Goal: Task Accomplishment & Management: Use online tool/utility

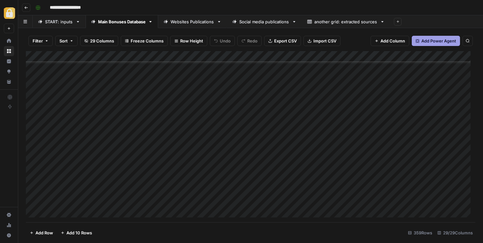
scroll to position [3021, 0]
click at [60, 169] on div "Add Column" at bounding box center [250, 136] width 449 height 171
click at [429, 171] on div "Add Column" at bounding box center [250, 136] width 449 height 171
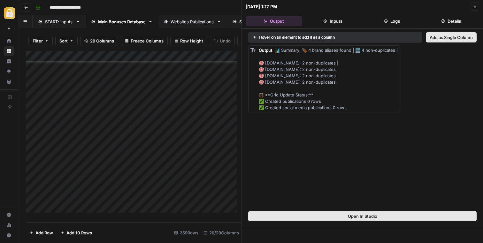
click at [338, 19] on button "Inputs" at bounding box center [333, 21] width 56 height 10
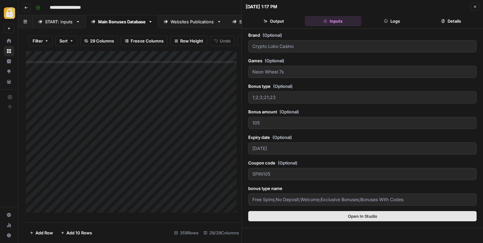
click at [384, 23] on icon "button" at bounding box center [386, 21] width 4 height 4
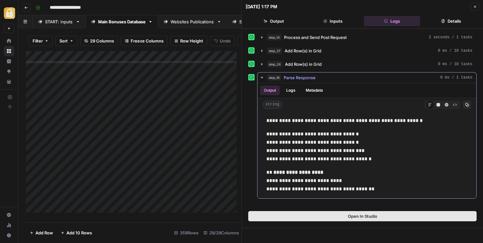
click at [292, 91] on button "Logs" at bounding box center [290, 91] width 17 height 10
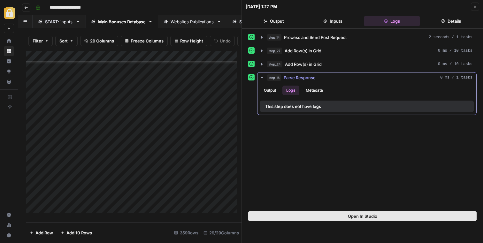
click at [323, 92] on button "Metadata" at bounding box center [314, 91] width 25 height 10
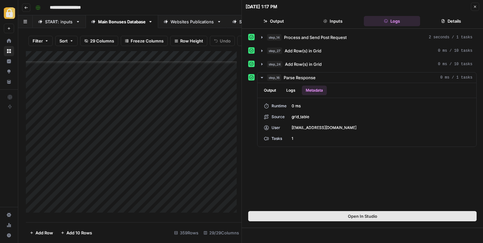
click at [454, 23] on button "Details" at bounding box center [450, 21] width 56 height 10
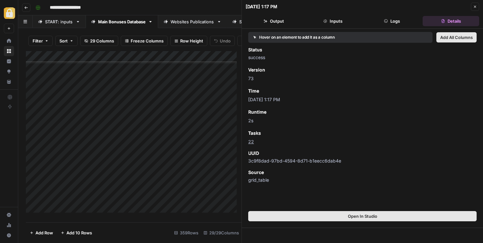
click at [276, 22] on button "Output" at bounding box center [273, 21] width 56 height 10
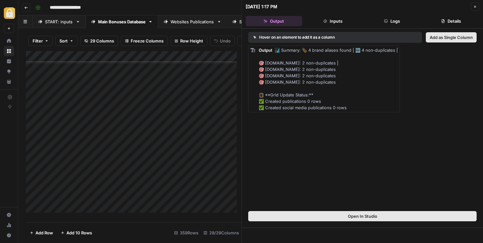
click at [324, 22] on icon "button" at bounding box center [324, 20] width 3 height 3
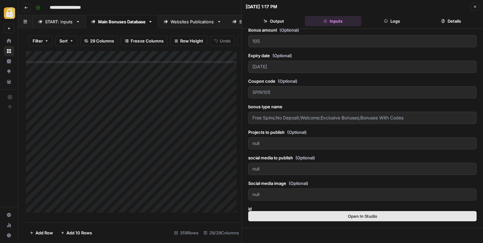
scroll to position [102, 0]
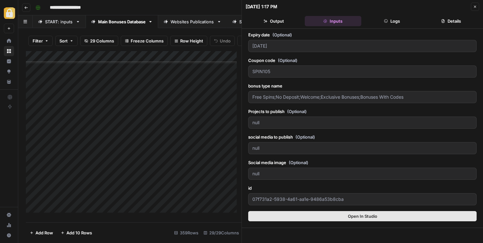
click at [391, 22] on button "Logs" at bounding box center [392, 21] width 56 height 10
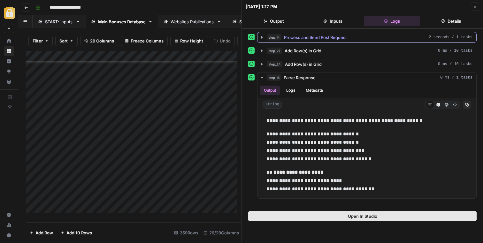
click at [307, 39] on span "Process and Send Post Request" at bounding box center [315, 37] width 63 height 6
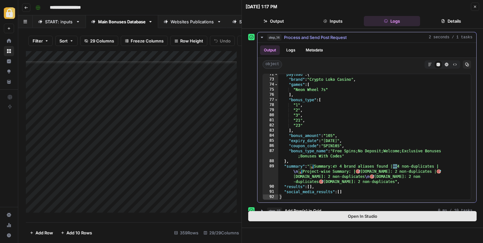
scroll to position [365, 0]
click at [330, 119] on div ""payload" : { "brand" : "Crypto Loko Casino" , "games" : [ "Neon Wheel 7s" ] , …" at bounding box center [372, 140] width 188 height 136
click at [309, 78] on div ""payload" : { "brand" : "Crypto Loko Casino" , "games" : [ "Neon Wheel 7s" ] , …" at bounding box center [372, 140] width 188 height 136
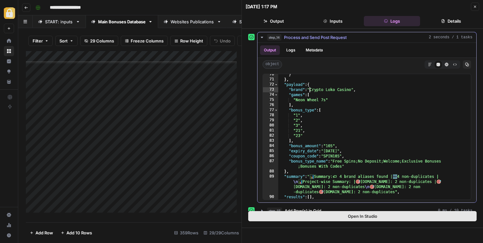
scroll to position [352, 0]
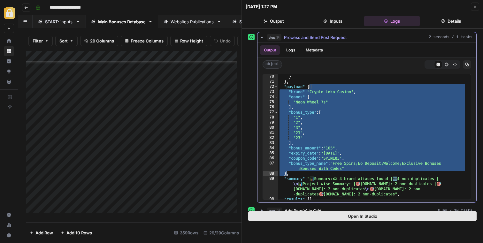
drag, startPoint x: 310, startPoint y: 87, endPoint x: 287, endPoint y: 172, distance: 88.1
click at [287, 172] on div "} } , "payload" : { "brand" : "Crypto Loko Casino" , "games" : [ "Neon Wheel 7s…" at bounding box center [372, 142] width 188 height 136
type textarea "**********"
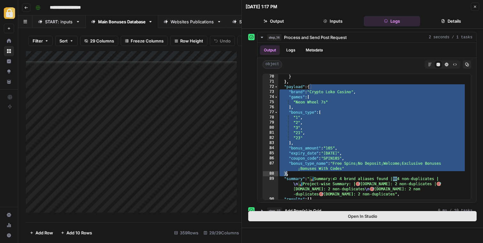
click at [176, 176] on div "Add Column" at bounding box center [133, 134] width 215 height 166
drag, startPoint x: 476, startPoint y: 6, endPoint x: 462, endPoint y: 21, distance: 20.3
click at [476, 6] on button "Close" at bounding box center [475, 7] width 8 height 8
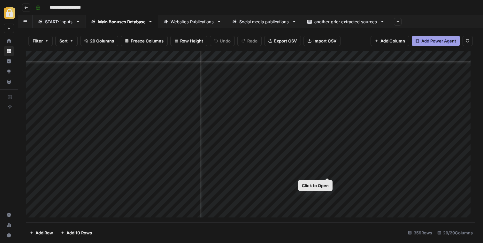
scroll to position [3021, 126]
click at [311, 171] on div "Add Column" at bounding box center [250, 136] width 449 height 171
click at [365, 171] on div "Add Column" at bounding box center [250, 136] width 449 height 171
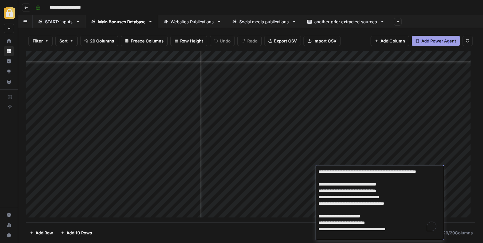
click at [268, 170] on div "Add Column" at bounding box center [250, 136] width 449 height 171
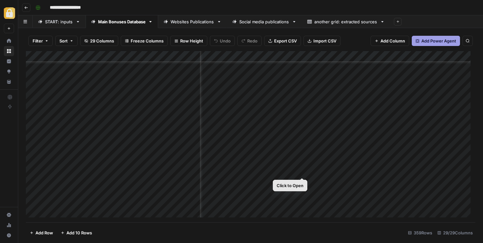
click at [303, 170] on div "Add Column" at bounding box center [250, 136] width 449 height 171
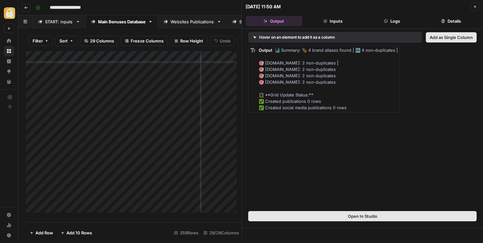
click at [478, 5] on button "Close" at bounding box center [475, 7] width 8 height 8
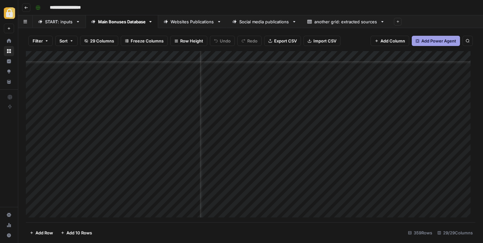
click at [374, 172] on div "Add Column" at bounding box center [250, 136] width 449 height 171
drag, startPoint x: 277, startPoint y: 171, endPoint x: 281, endPoint y: 171, distance: 3.8
click at [277, 171] on div "Add Column" at bounding box center [250, 136] width 449 height 171
click at [299, 169] on div "Add Column" at bounding box center [250, 136] width 449 height 171
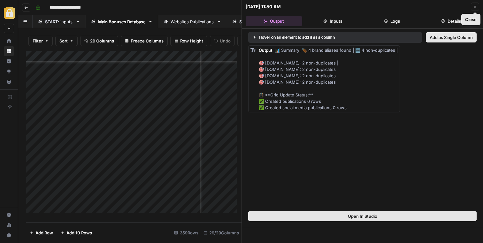
click at [474, 6] on icon "button" at bounding box center [475, 7] width 4 height 4
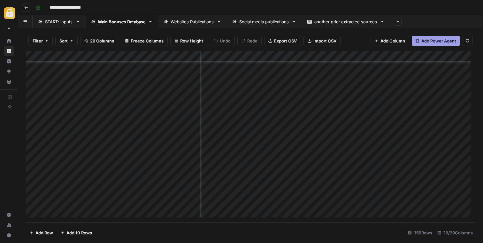
scroll to position [3097, 126]
click at [281, 192] on div "Add Column" at bounding box center [250, 136] width 449 height 171
click at [359, 193] on div "Add Column" at bounding box center [250, 136] width 449 height 171
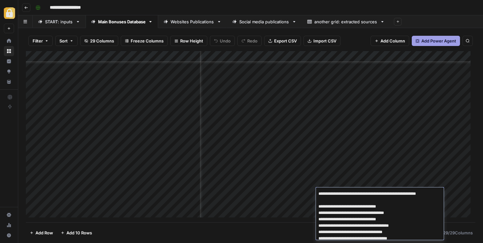
scroll to position [48, 0]
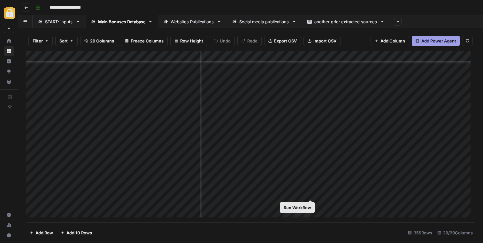
click at [310, 193] on div "Add Column" at bounding box center [250, 136] width 449 height 171
click at [329, 193] on div "Add Column" at bounding box center [250, 136] width 449 height 171
